Goal: Information Seeking & Learning: Find specific fact

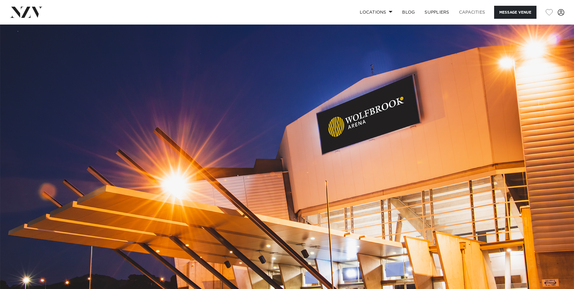
click at [473, 11] on link "Capacities" at bounding box center [473, 12] width 36 height 13
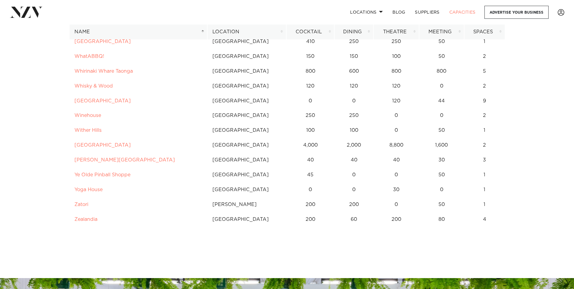
scroll to position [4667, 0]
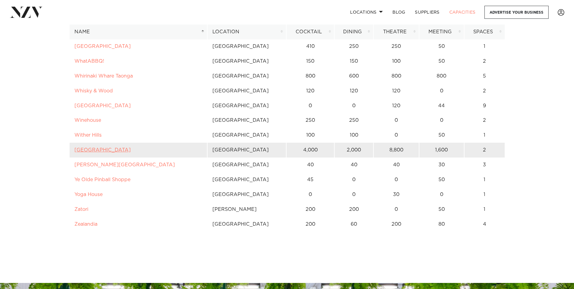
click at [101, 149] on link "[GEOGRAPHIC_DATA]" at bounding box center [102, 149] width 56 height 5
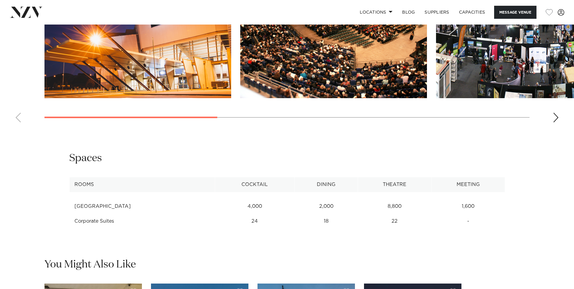
scroll to position [727, 0]
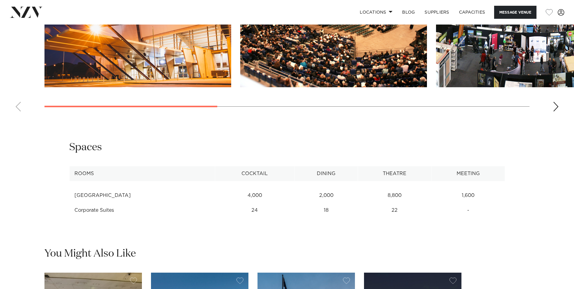
click at [317, 203] on td "2,000" at bounding box center [326, 195] width 63 height 15
click at [382, 203] on td "8,800" at bounding box center [395, 195] width 74 height 15
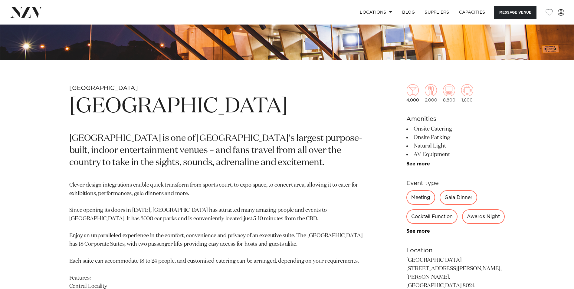
scroll to position [182, 0]
